Goal: Information Seeking & Learning: Compare options

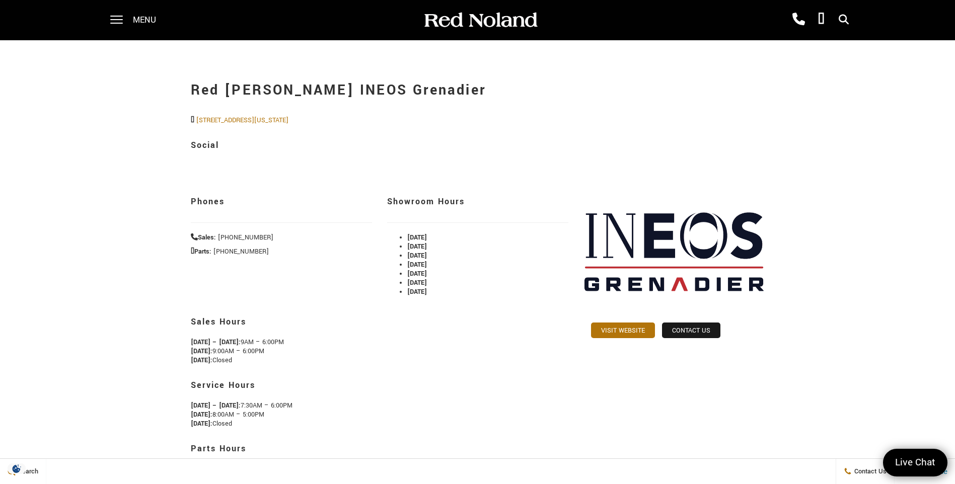
drag, startPoint x: 533, startPoint y: 107, endPoint x: 501, endPoint y: 97, distance: 33.7
click at [523, 105] on div "Red Noland INEOS Grenadier 1260 Motor City Drive, Colorado Springs, CO, USA Soc…" at bounding box center [478, 125] width 574 height 111
click at [119, 16] on span at bounding box center [116, 20] width 13 height 40
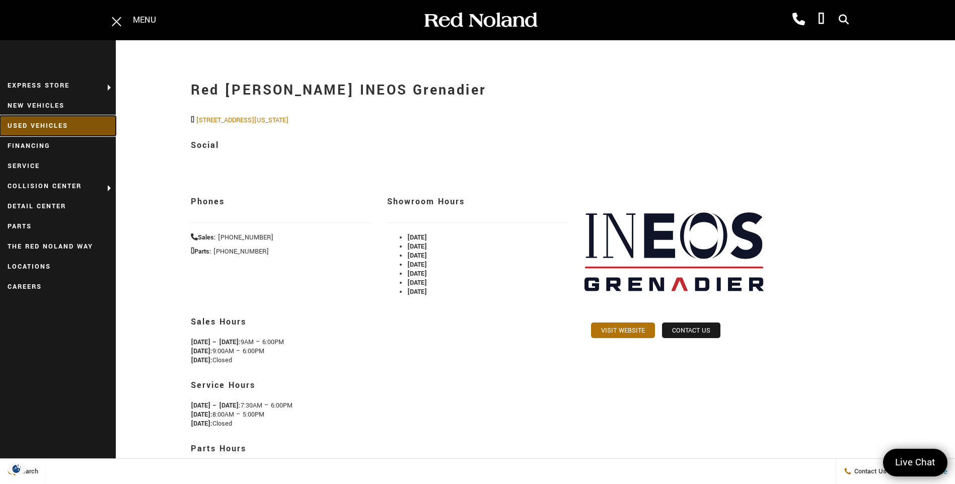
click at [63, 125] on link "Used Vehicles" at bounding box center [58, 126] width 116 height 20
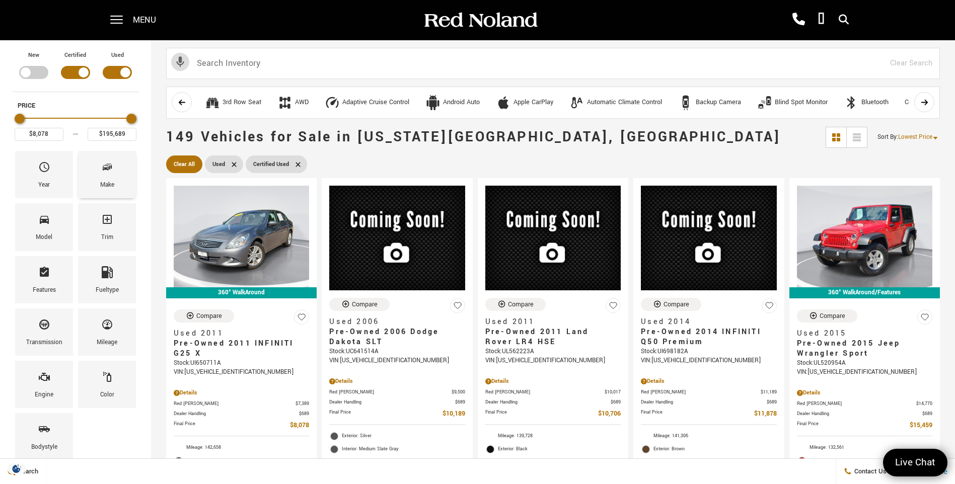
click at [104, 170] on icon "Make" at bounding box center [107, 167] width 12 height 12
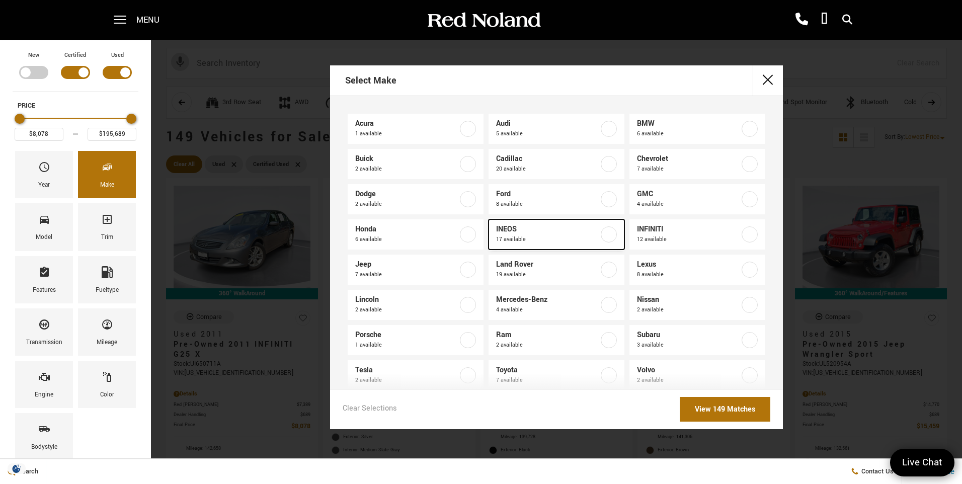
click at [526, 236] on span "17 available" at bounding box center [547, 240] width 103 height 10
type input "$70,678"
type input "$92,688"
checkbox input "true"
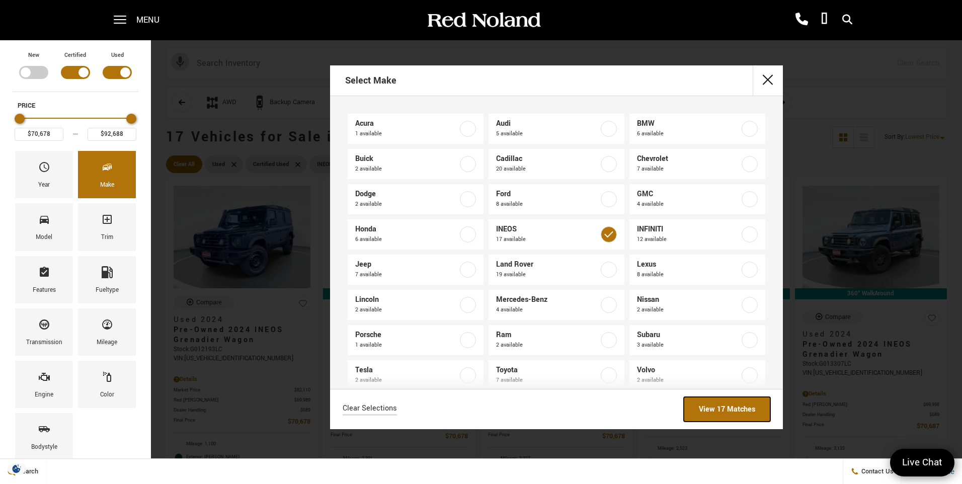
click at [728, 409] on link "View 17 Matches" at bounding box center [727, 409] width 87 height 25
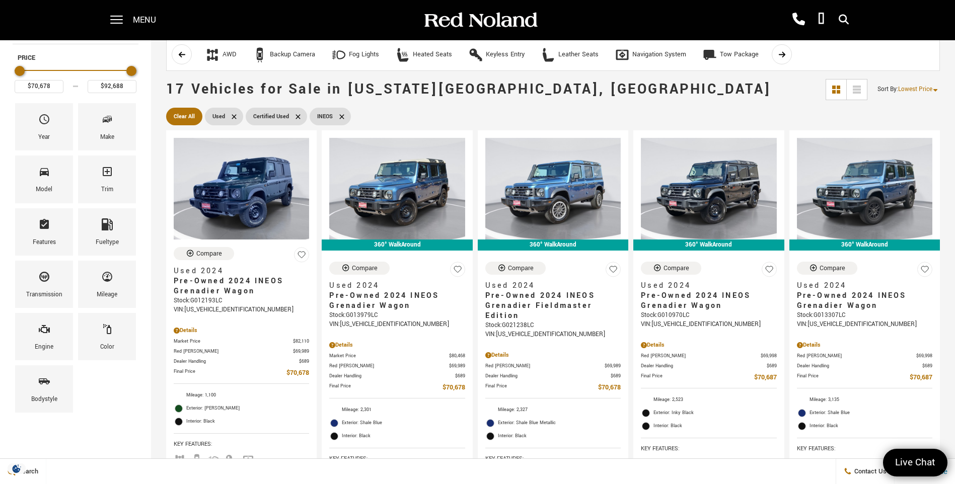
scroll to position [151, 0]
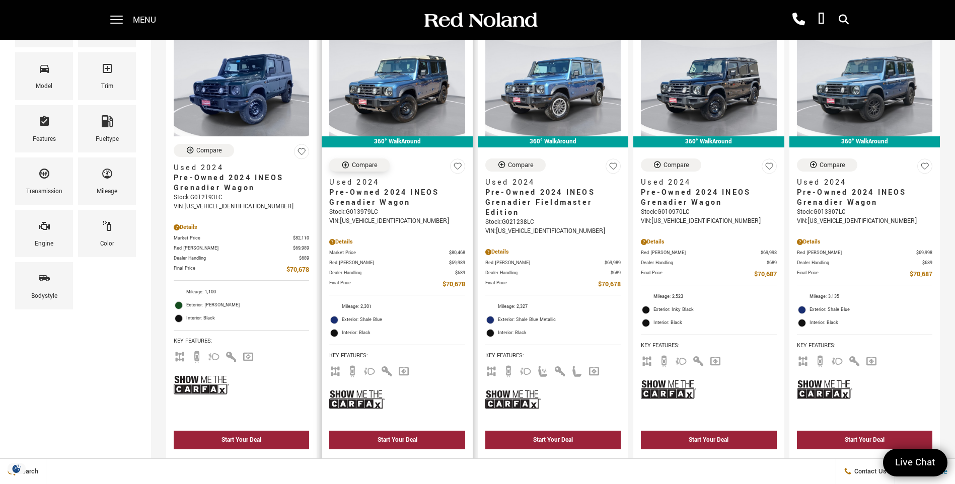
click at [347, 166] on icon "Compare Vehicle" at bounding box center [345, 165] width 7 height 7
click at [368, 165] on div "Compare" at bounding box center [365, 165] width 26 height 9
click at [522, 163] on div "Compare" at bounding box center [521, 165] width 26 height 9
click at [518, 165] on div "Compare" at bounding box center [521, 165] width 26 height 9
click at [515, 163] on div "Compare" at bounding box center [520, 165] width 26 height 9
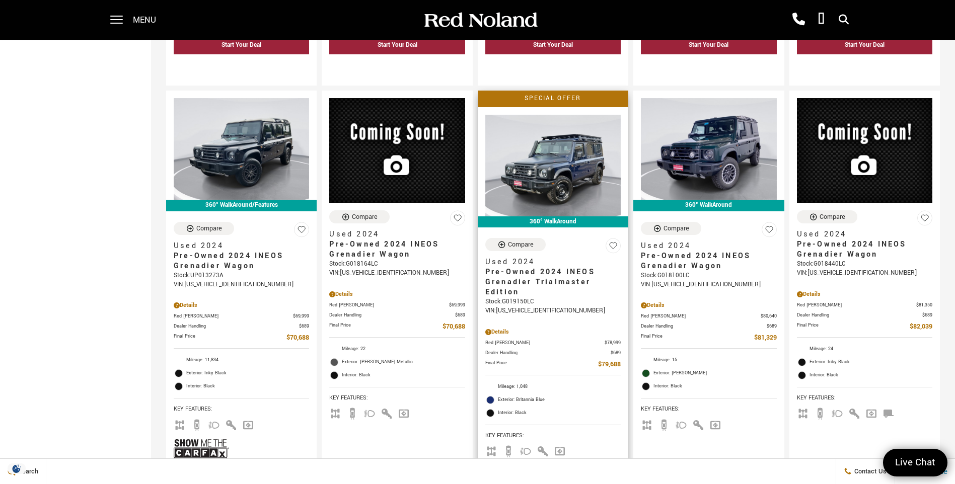
scroll to position [554, 0]
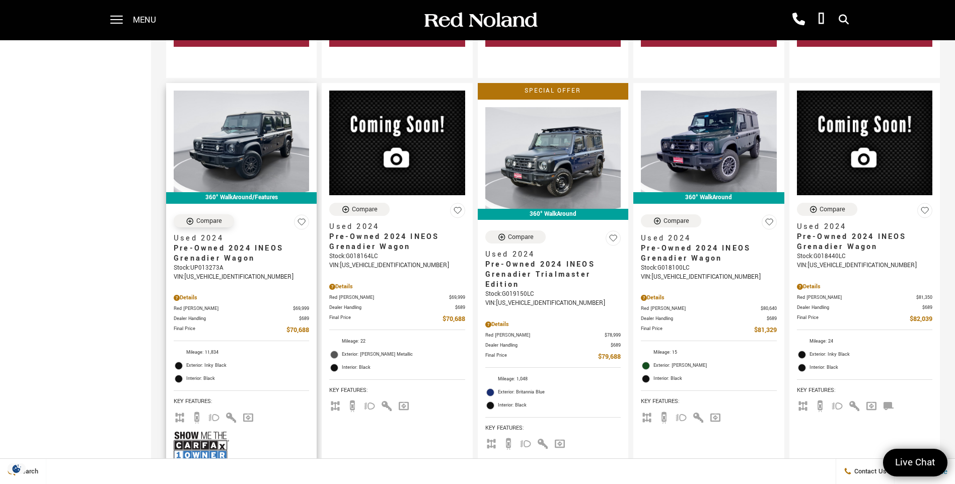
click at [209, 220] on div "Compare" at bounding box center [209, 220] width 26 height 9
click at [201, 219] on div "Compare" at bounding box center [209, 220] width 26 height 9
click at [522, 240] on div "Compare" at bounding box center [521, 237] width 26 height 9
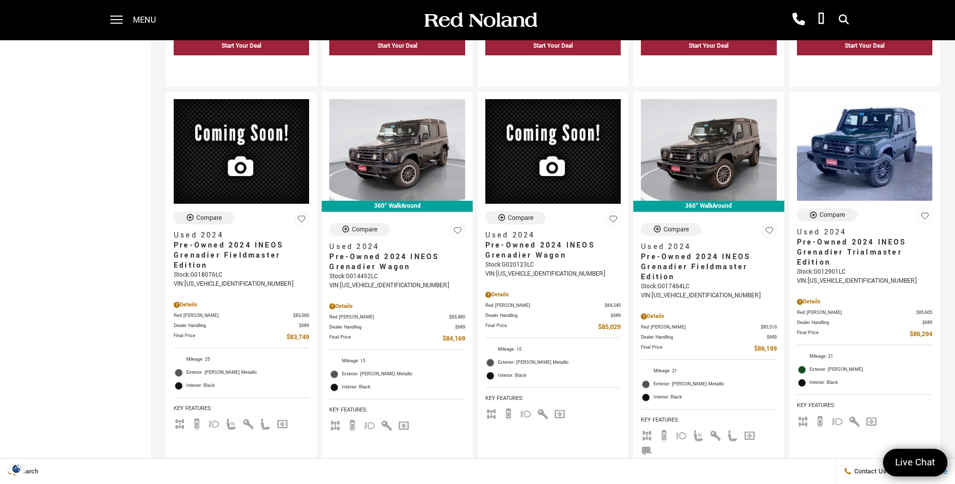
scroll to position [1057, 0]
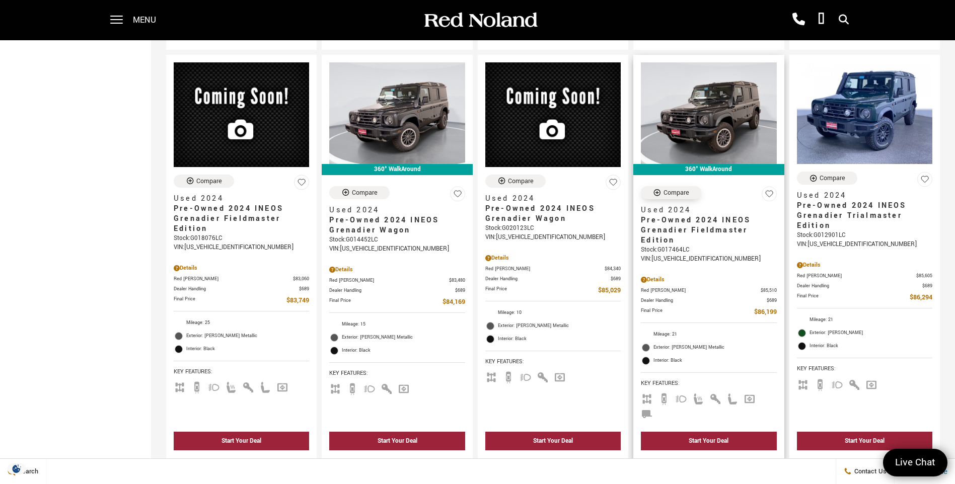
click at [675, 193] on div "Compare" at bounding box center [676, 192] width 26 height 9
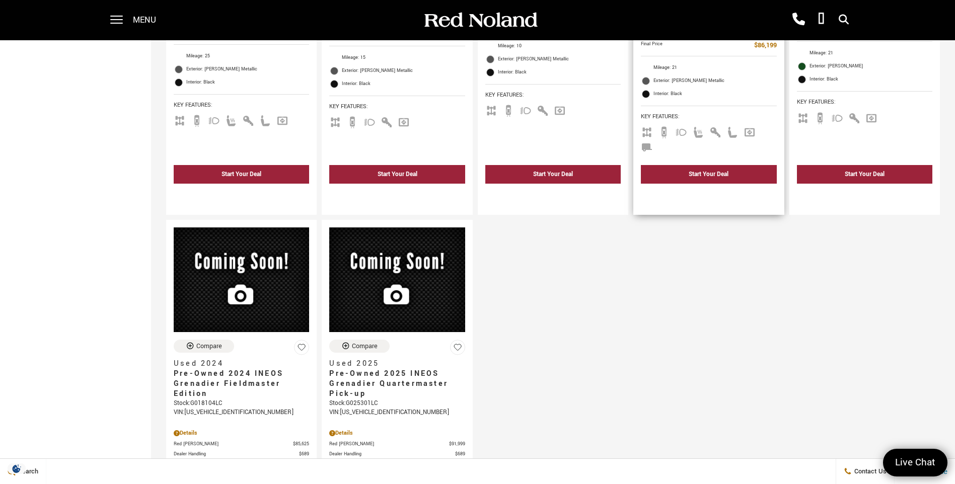
scroll to position [1409, 0]
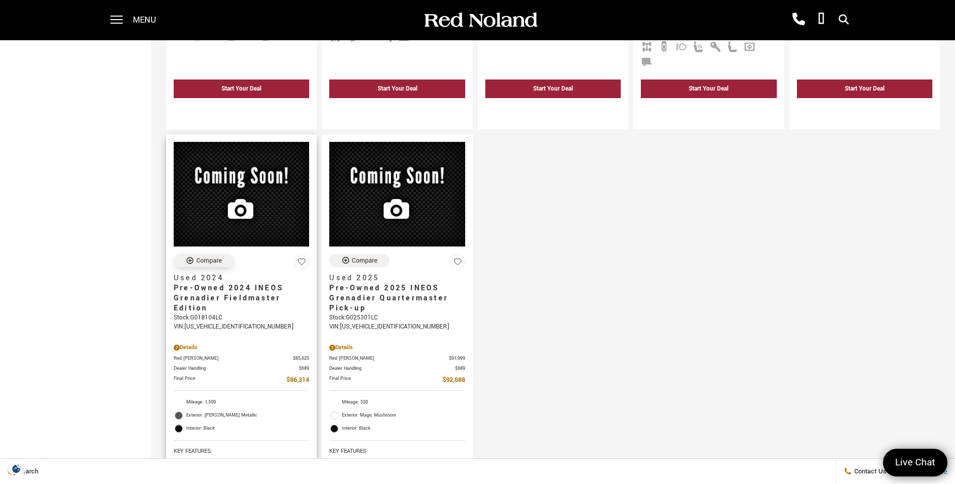
click at [207, 256] on div "Compare" at bounding box center [209, 260] width 26 height 9
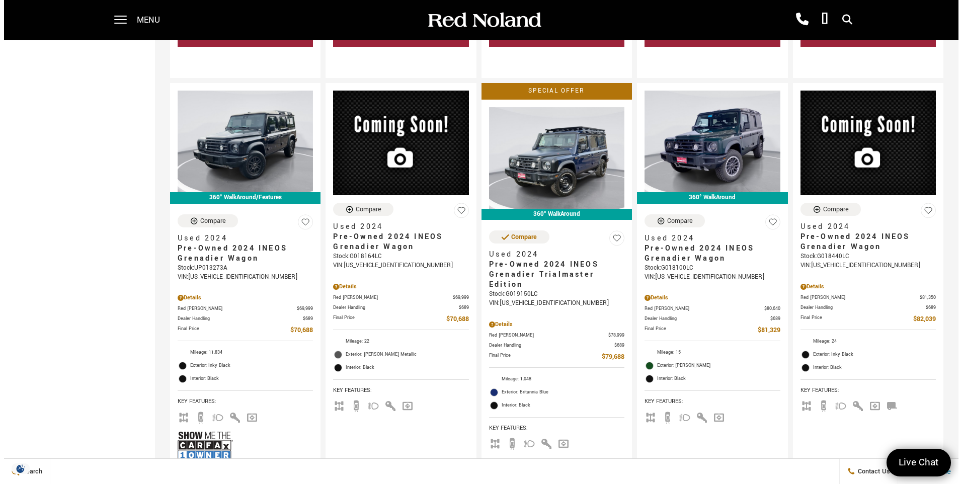
scroll to position [604, 0]
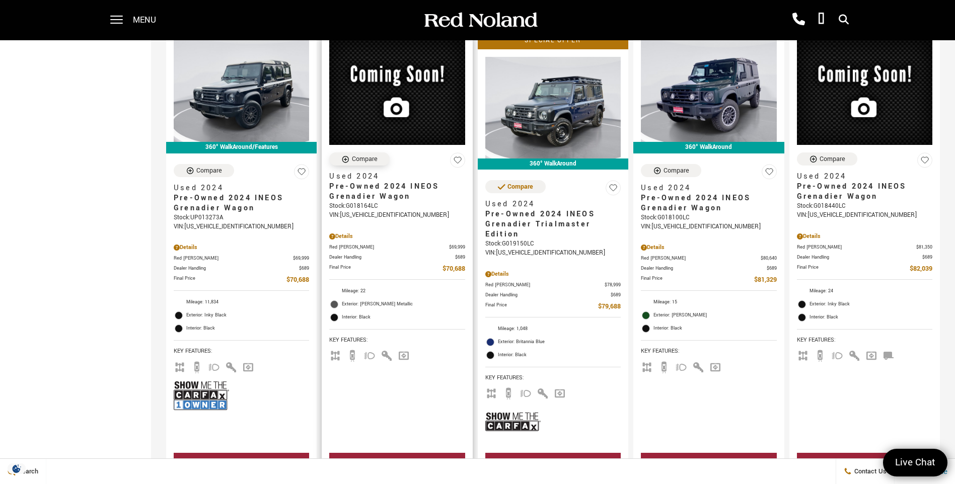
click at [360, 160] on div "Compare" at bounding box center [365, 159] width 26 height 9
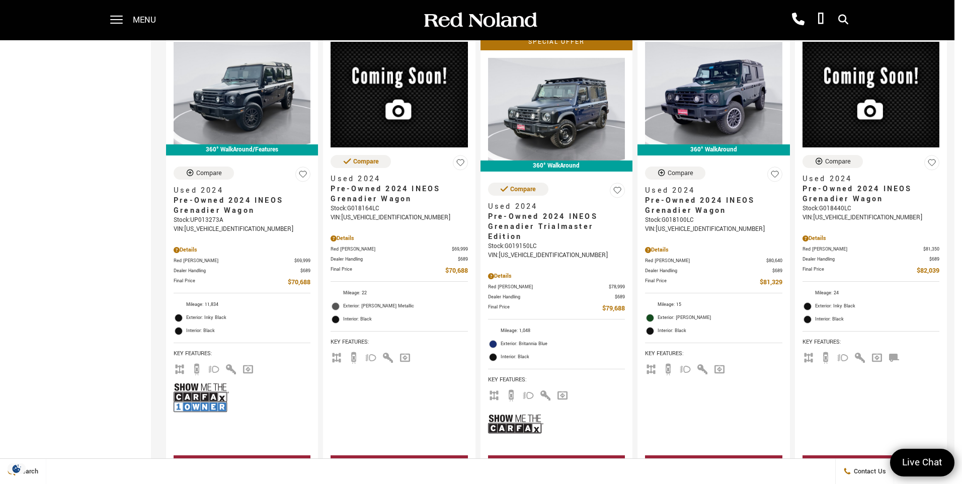
drag, startPoint x: 372, startPoint y: 302, endPoint x: 394, endPoint y: 300, distance: 21.7
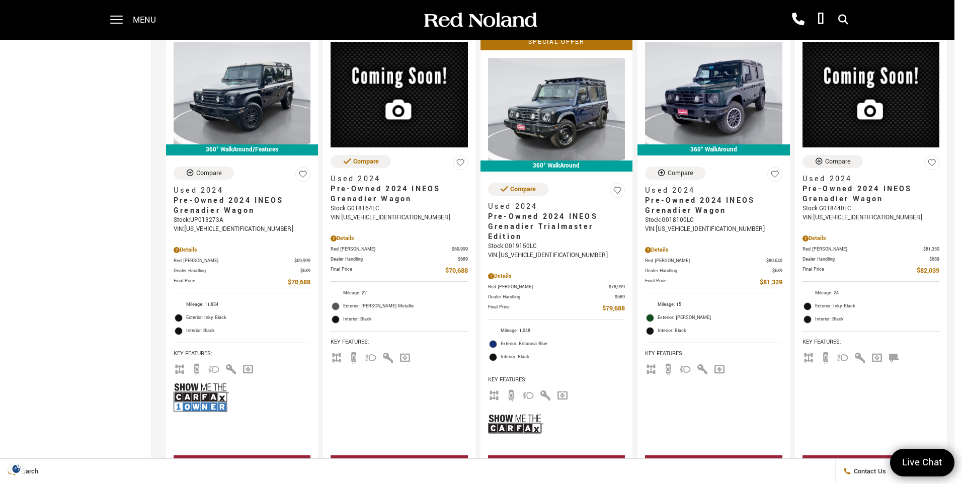
drag, startPoint x: 649, startPoint y: 417, endPoint x: 539, endPoint y: 406, distance: 111.3
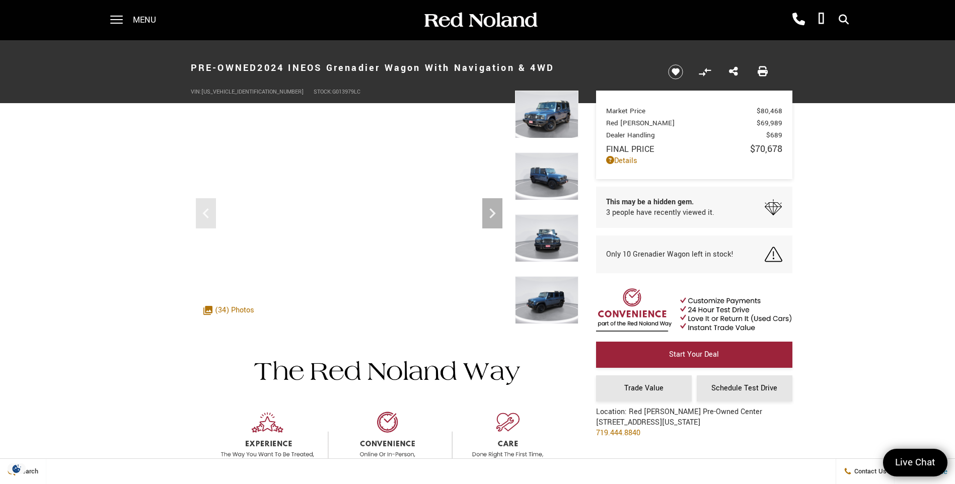
click at [550, 109] on img at bounding box center [546, 115] width 63 height 48
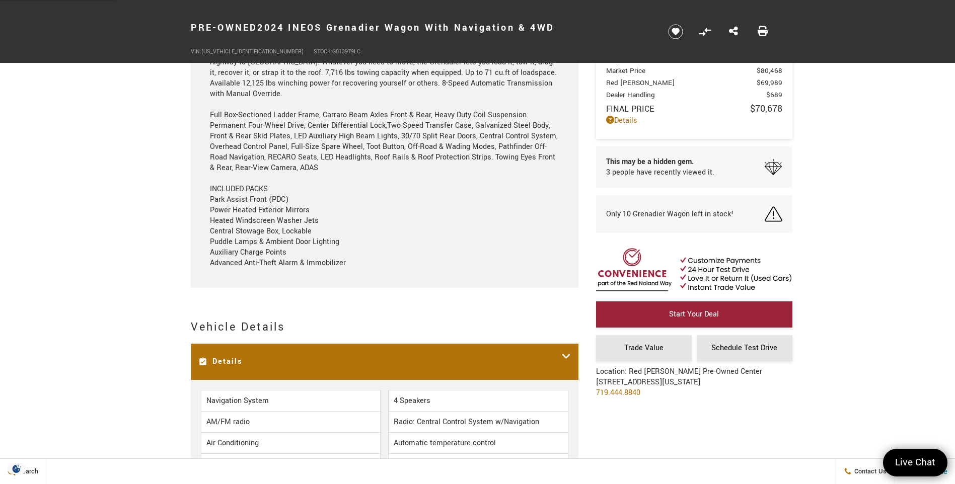
scroll to position [1057, 0]
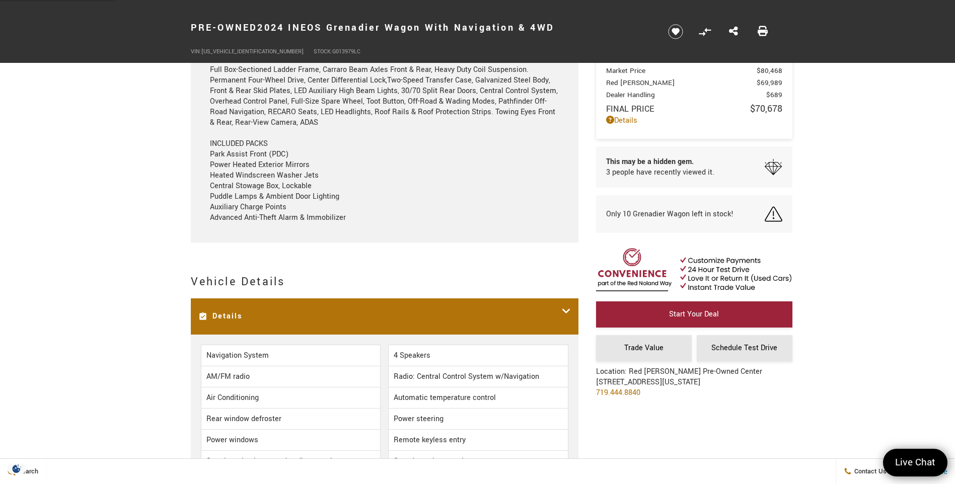
click at [565, 308] on icon at bounding box center [566, 316] width 9 height 21
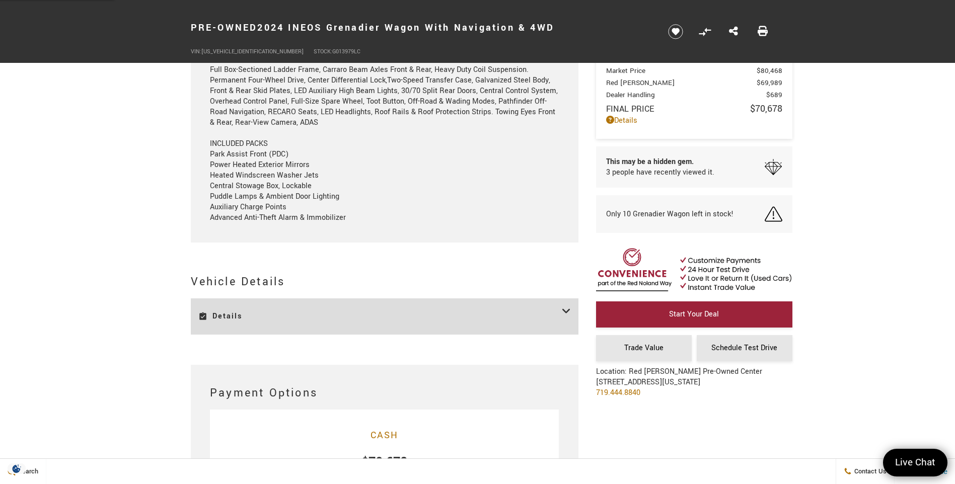
click at [565, 308] on icon at bounding box center [566, 316] width 9 height 21
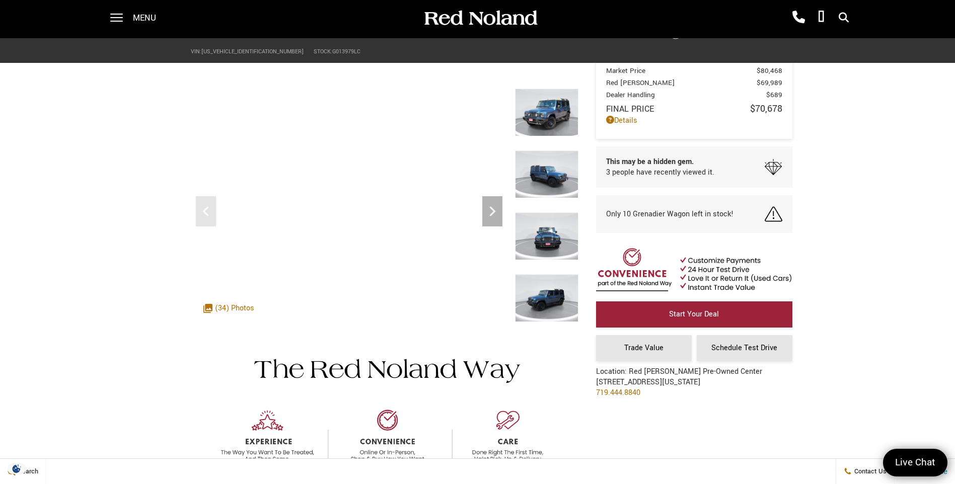
scroll to position [0, 0]
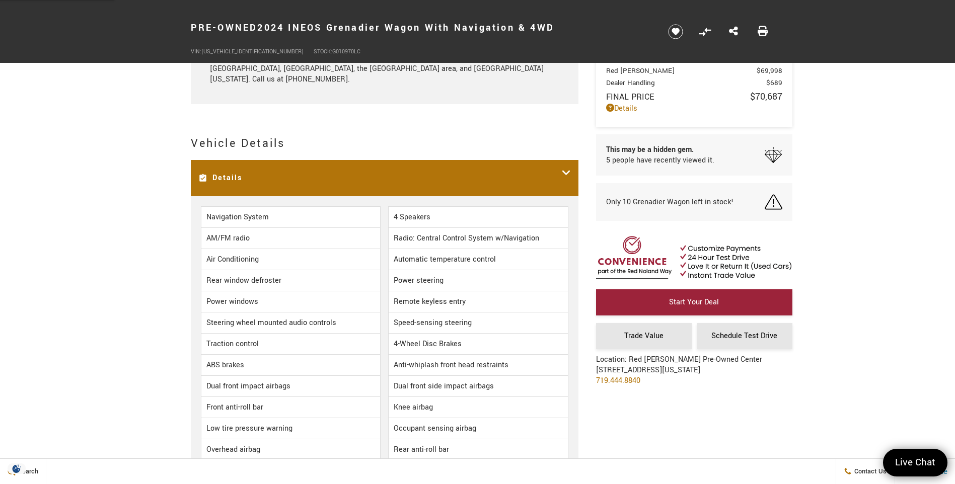
scroll to position [1057, 0]
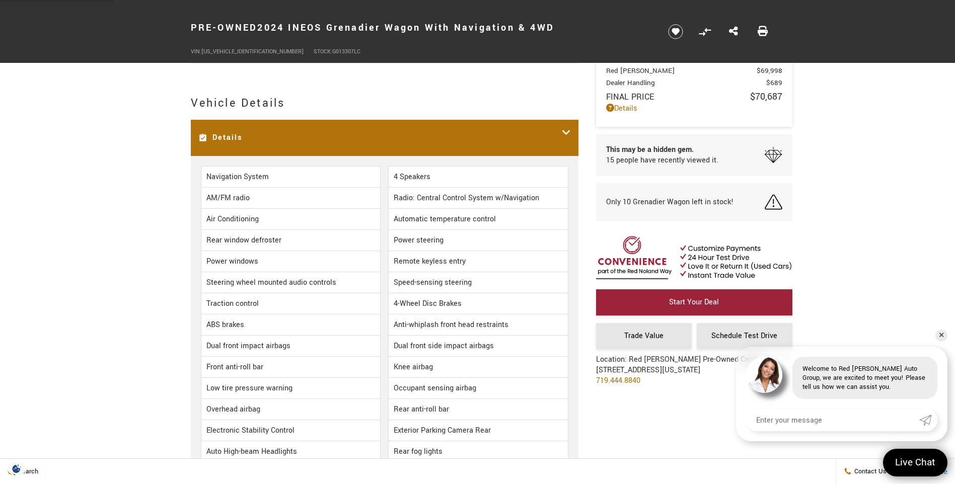
scroll to position [1057, 0]
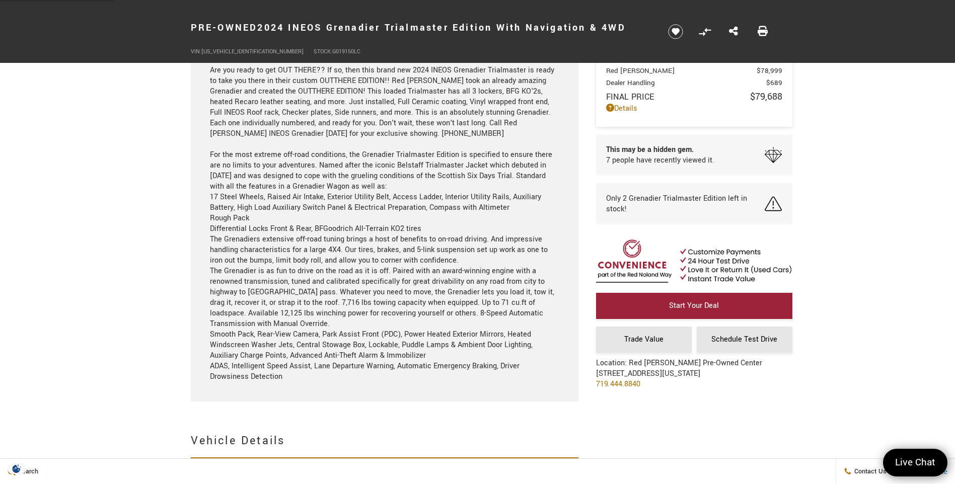
scroll to position [906, 0]
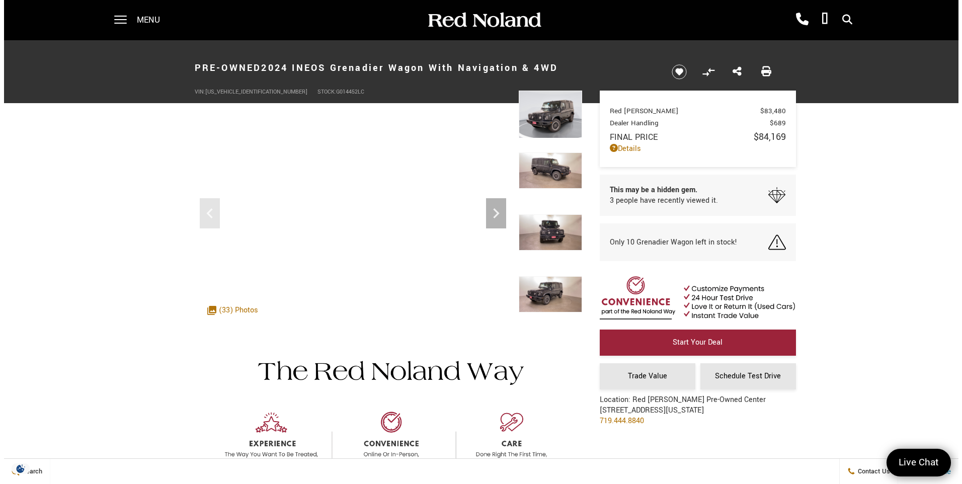
scroll to position [50, 0]
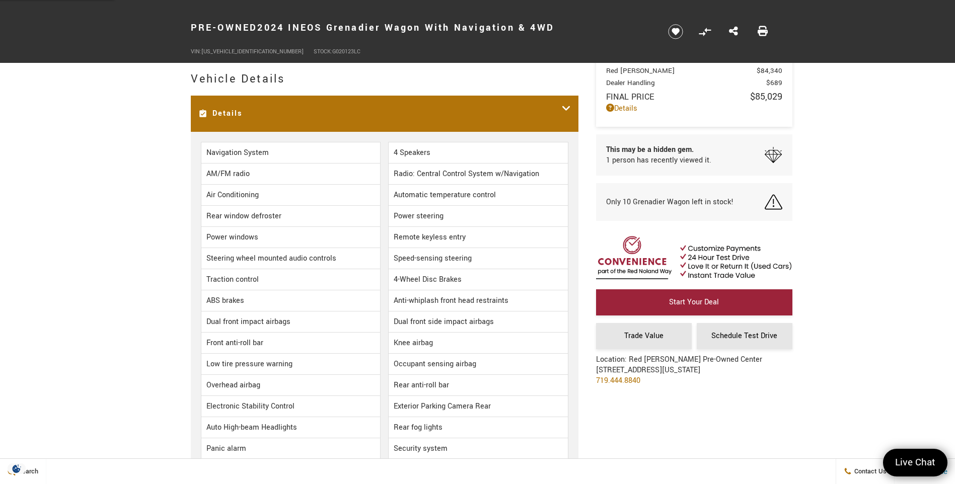
scroll to position [1007, 0]
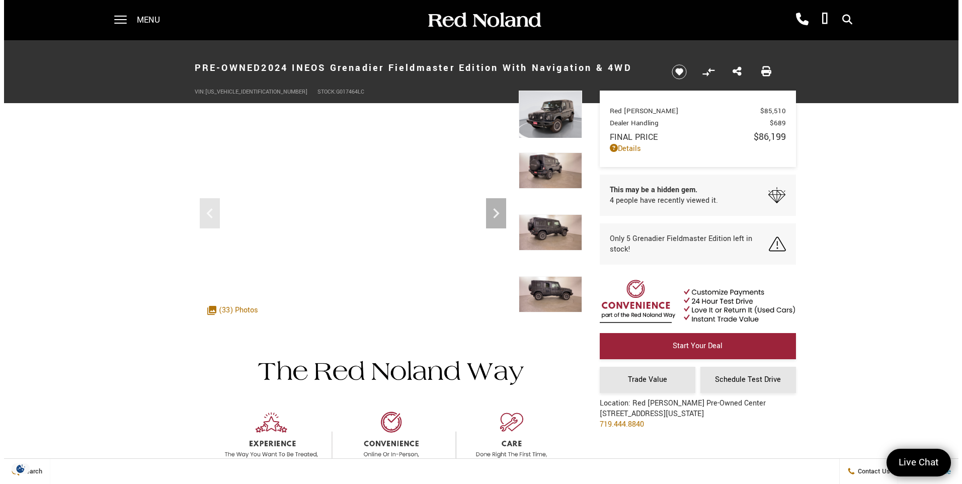
scroll to position [50, 0]
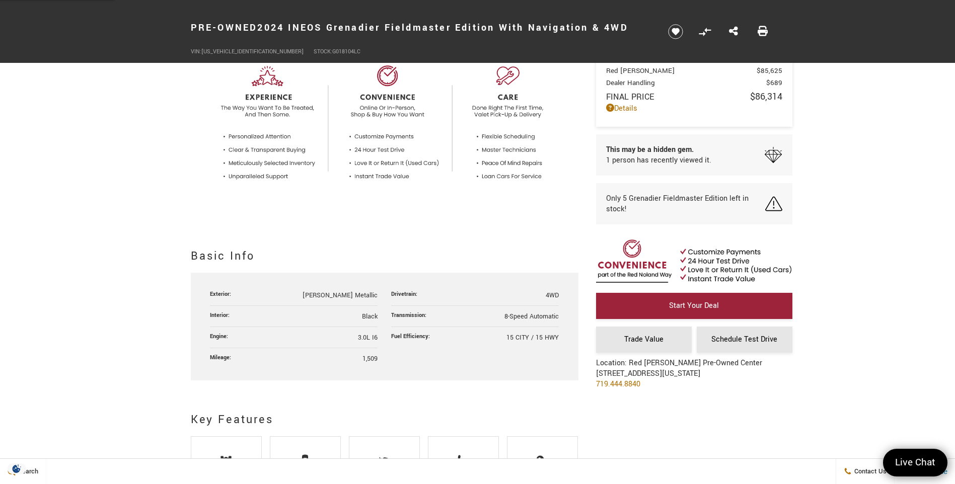
scroll to position [352, 0]
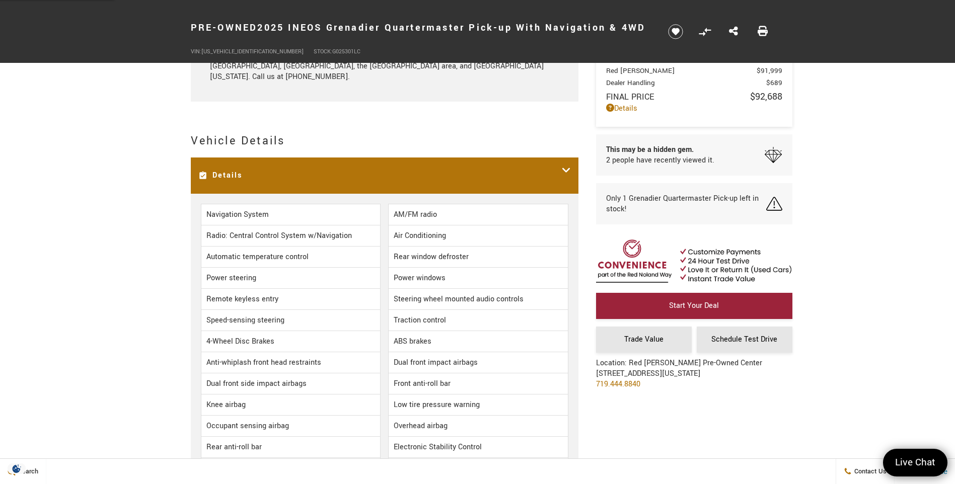
scroll to position [956, 0]
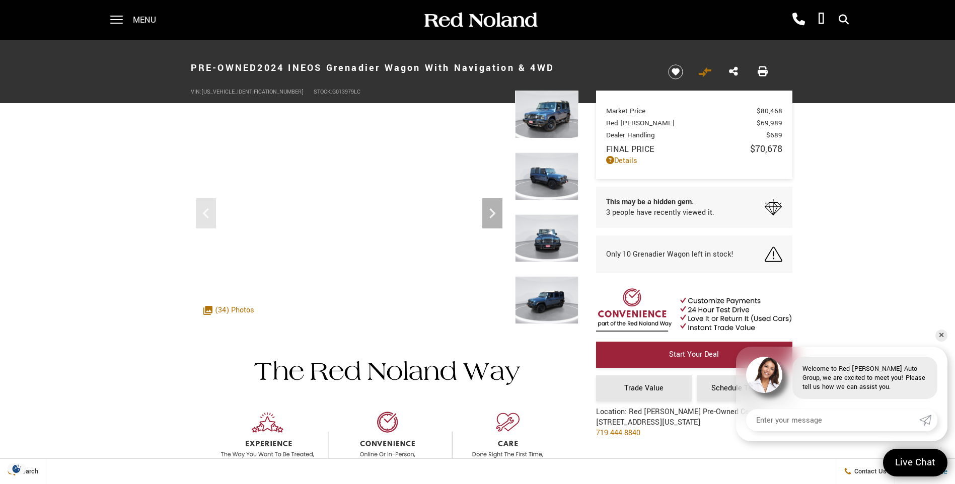
scroll to position [50, 0]
